Goal: Information Seeking & Learning: Learn about a topic

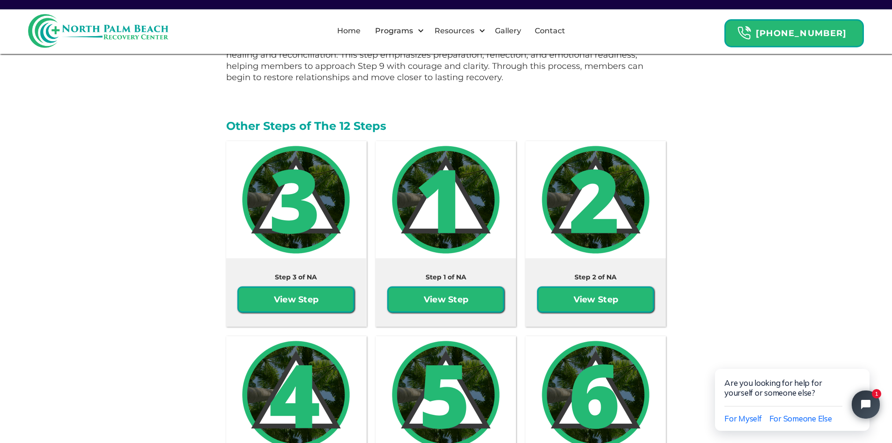
scroll to position [1640, 0]
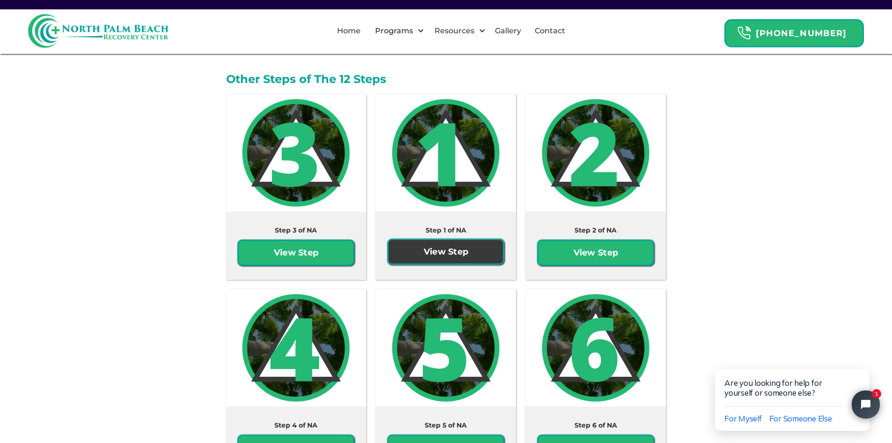
click at [453, 254] on link "View Step" at bounding box center [445, 251] width 117 height 26
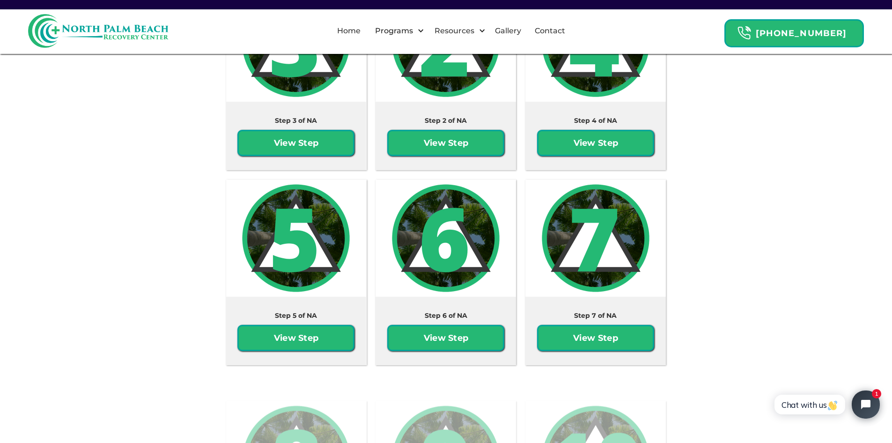
scroll to position [1733, 0]
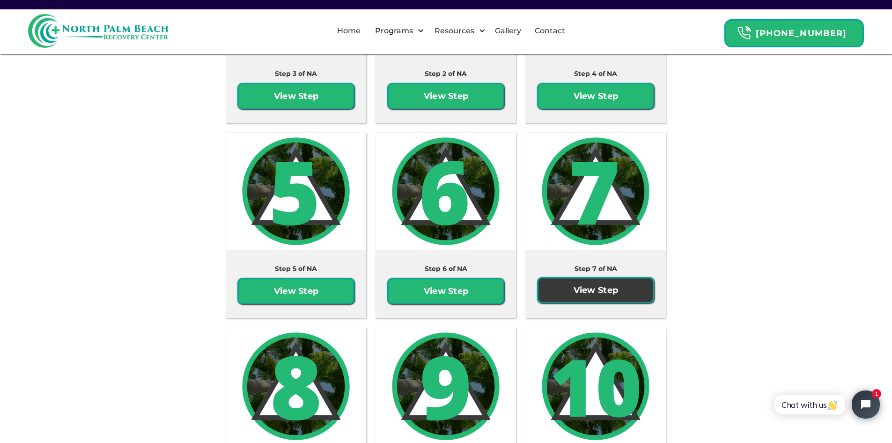
click at [604, 300] on link "View Step" at bounding box center [595, 290] width 117 height 26
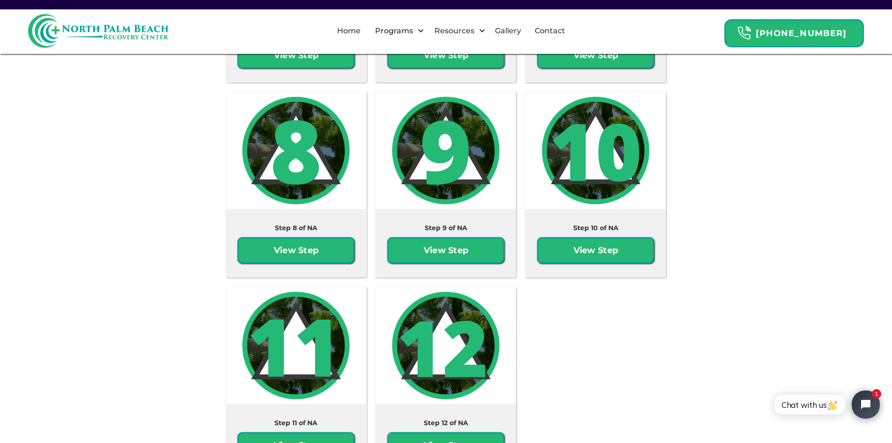
scroll to position [1967, 0]
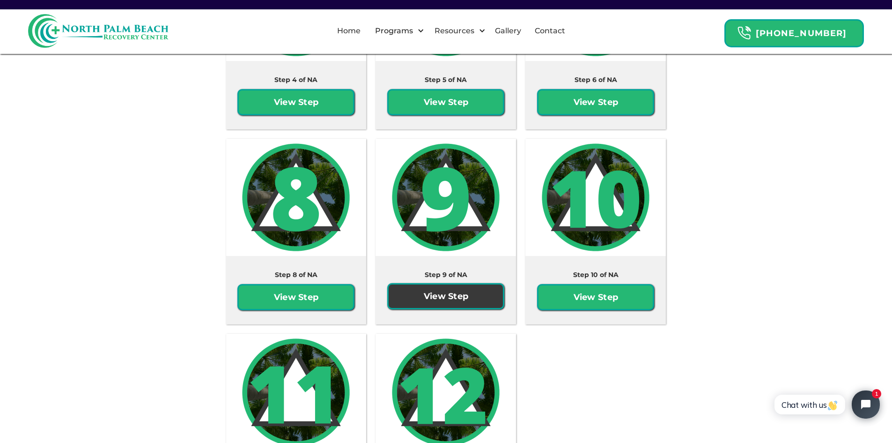
click at [434, 283] on link "View Step" at bounding box center [445, 296] width 117 height 26
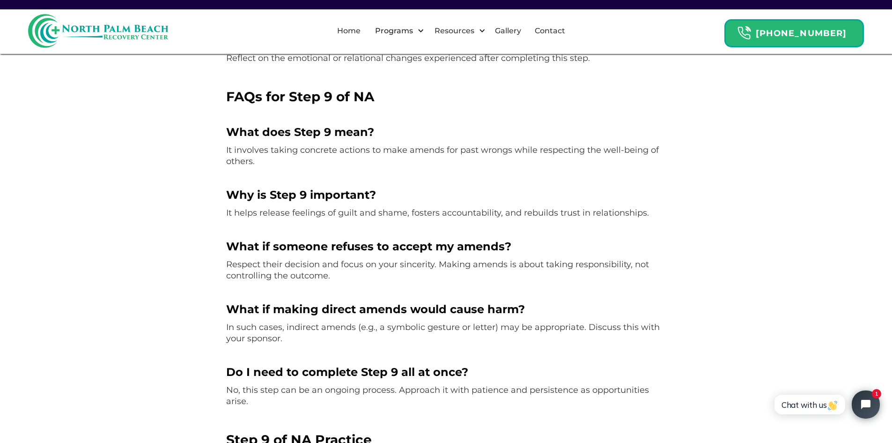
scroll to position [1218, 0]
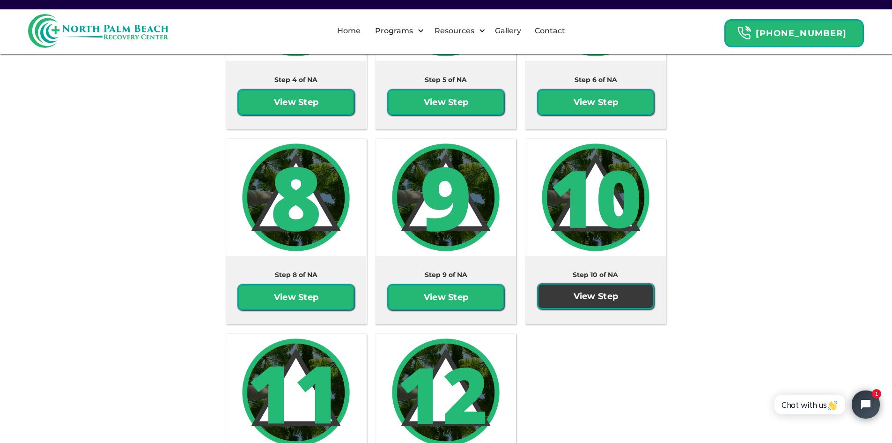
click at [631, 283] on link "View Step" at bounding box center [595, 296] width 117 height 26
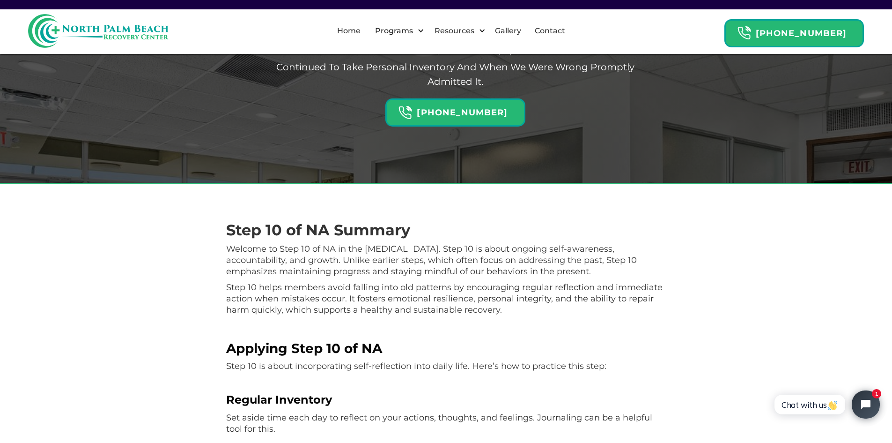
scroll to position [187, 0]
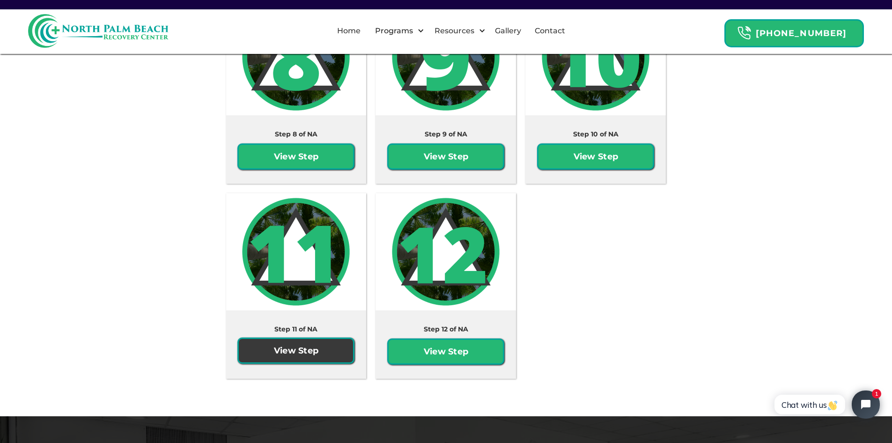
click at [309, 339] on link "View Step" at bounding box center [296, 350] width 117 height 26
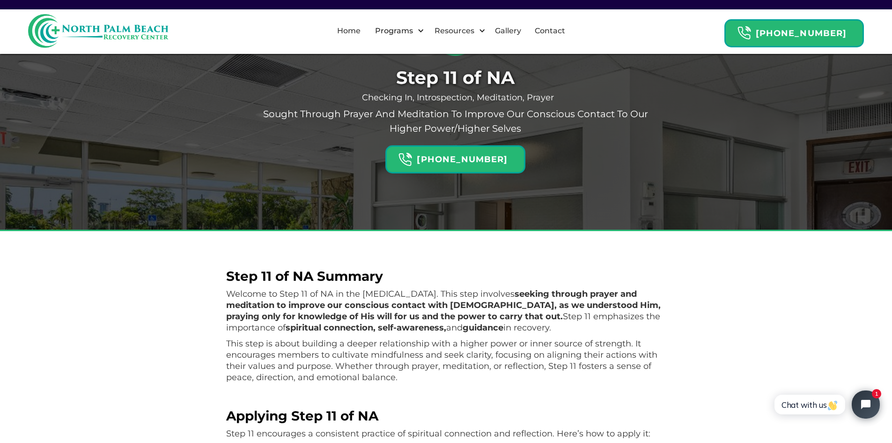
scroll to position [141, 0]
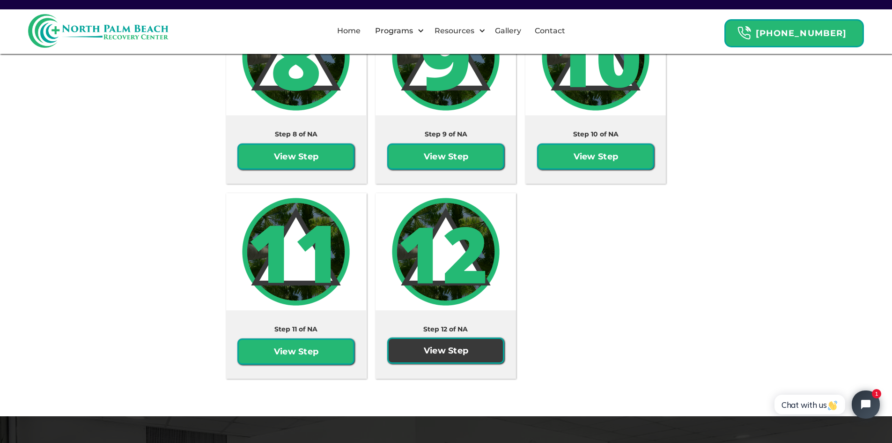
click at [457, 351] on link "View Step" at bounding box center [445, 350] width 117 height 26
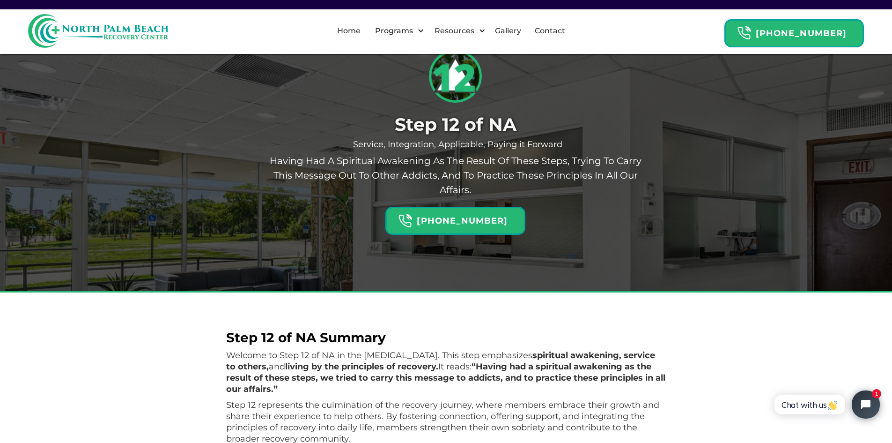
scroll to position [94, 0]
